Goal: Task Accomplishment & Management: Manage account settings

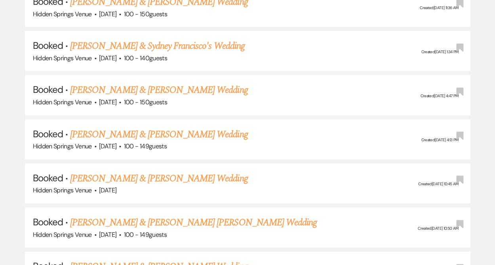
scroll to position [724, 0]
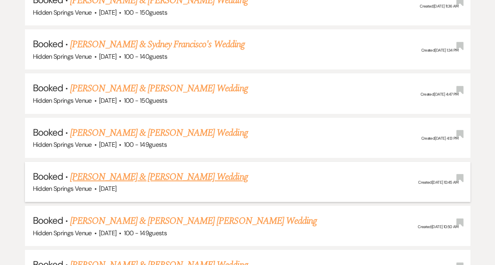
click at [206, 171] on link "[PERSON_NAME] & [PERSON_NAME] Wedding" at bounding box center [159, 177] width 178 height 14
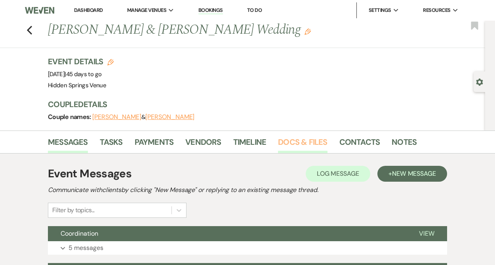
click at [290, 141] on link "Docs & Files" at bounding box center [302, 144] width 49 height 17
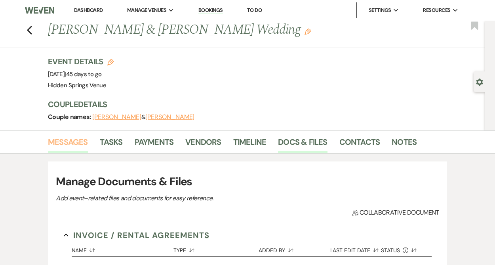
click at [68, 143] on link "Messages" at bounding box center [68, 144] width 40 height 17
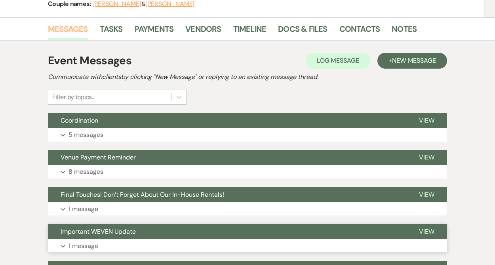
scroll to position [155, 0]
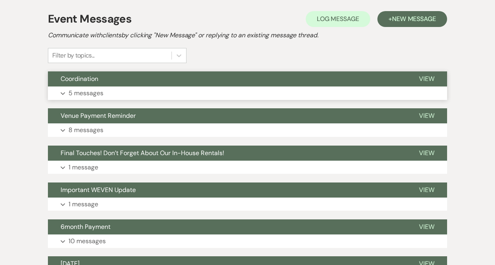
click at [101, 94] on p "5 messages" at bounding box center [86, 93] width 35 height 10
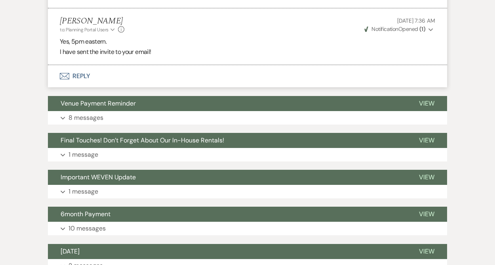
scroll to position [873, 0]
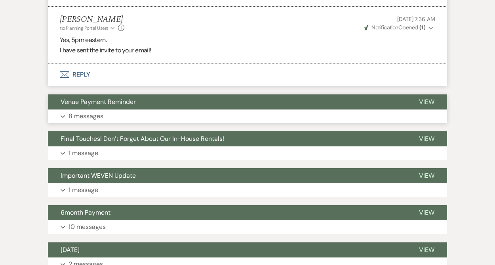
click at [151, 109] on button "Expand 8 messages" at bounding box center [247, 115] width 399 height 13
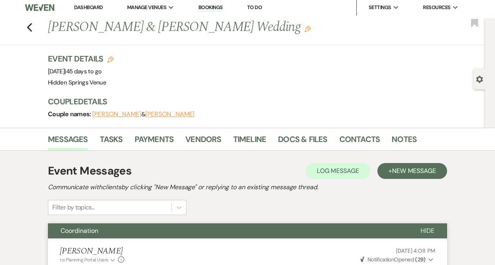
scroll to position [0, 0]
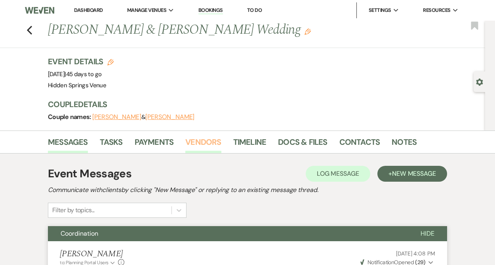
click at [212, 140] on link "Vendors" at bounding box center [203, 144] width 36 height 17
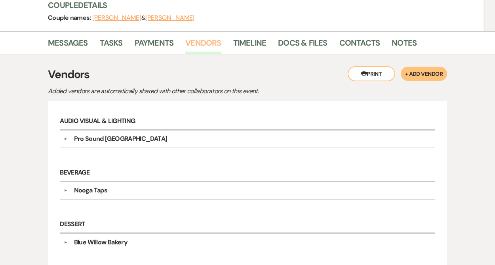
scroll to position [99, 0]
click at [137, 138] on div "Pro Sound [GEOGRAPHIC_DATA]" at bounding box center [121, 139] width 94 height 10
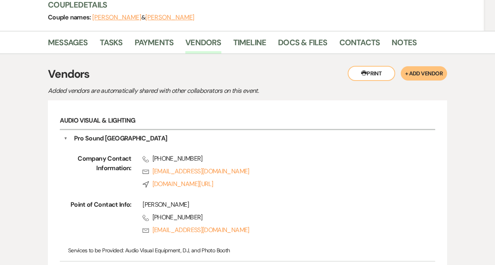
click at [134, 136] on div "Pro Sound [GEOGRAPHIC_DATA]" at bounding box center [121, 139] width 94 height 10
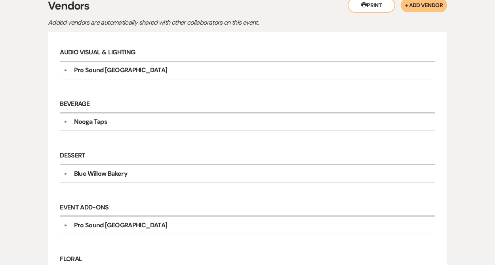
scroll to position [170, 0]
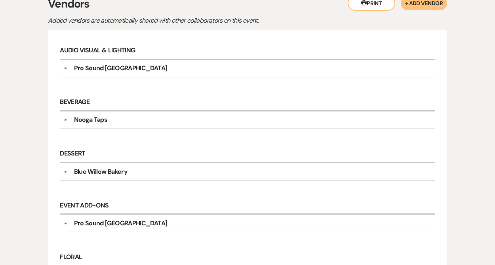
click at [124, 71] on div "Pro Sound [GEOGRAPHIC_DATA]" at bounding box center [121, 68] width 94 height 10
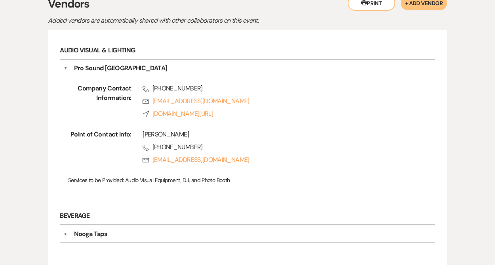
click at [124, 71] on div "Pro Sound [GEOGRAPHIC_DATA]" at bounding box center [121, 68] width 94 height 10
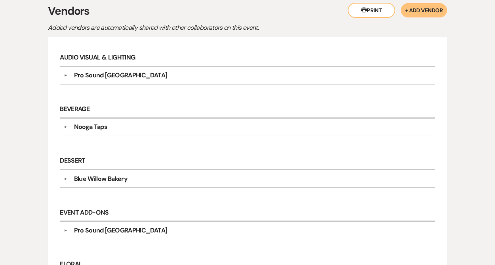
scroll to position [160, 0]
